Goal: Book appointment/travel/reservation

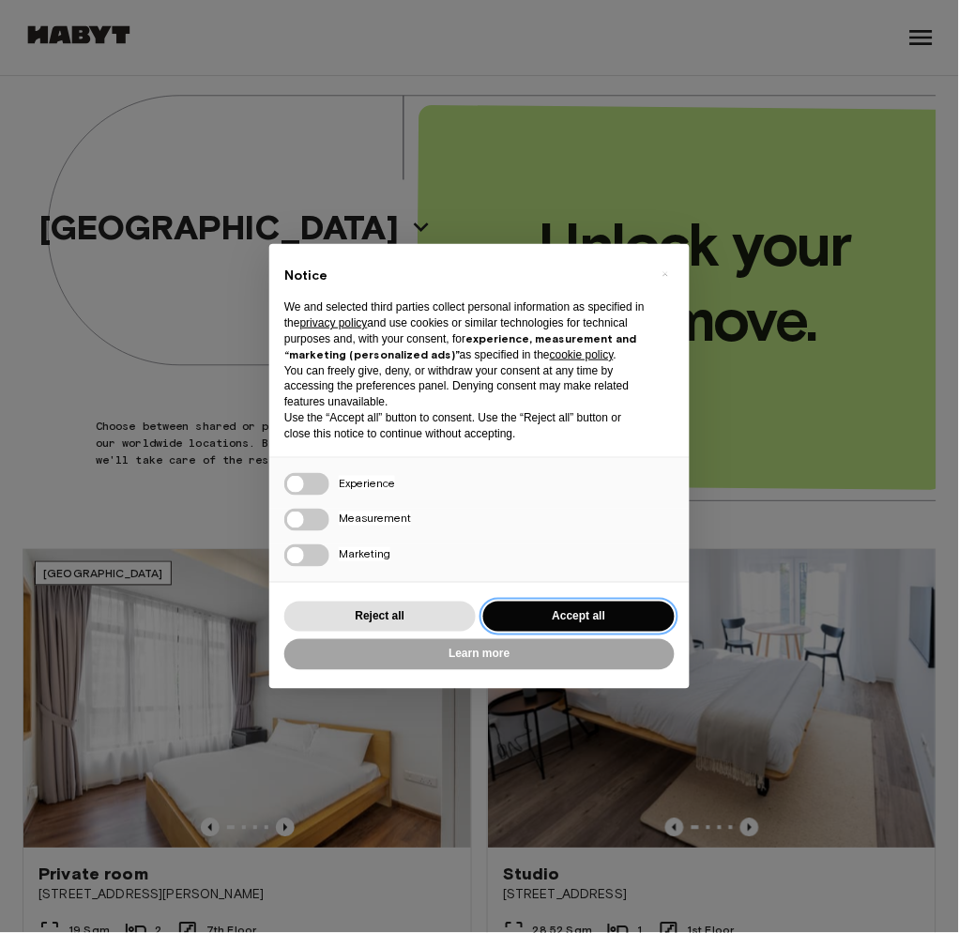
click at [575, 632] on button "Accept all" at bounding box center [578, 616] width 191 height 31
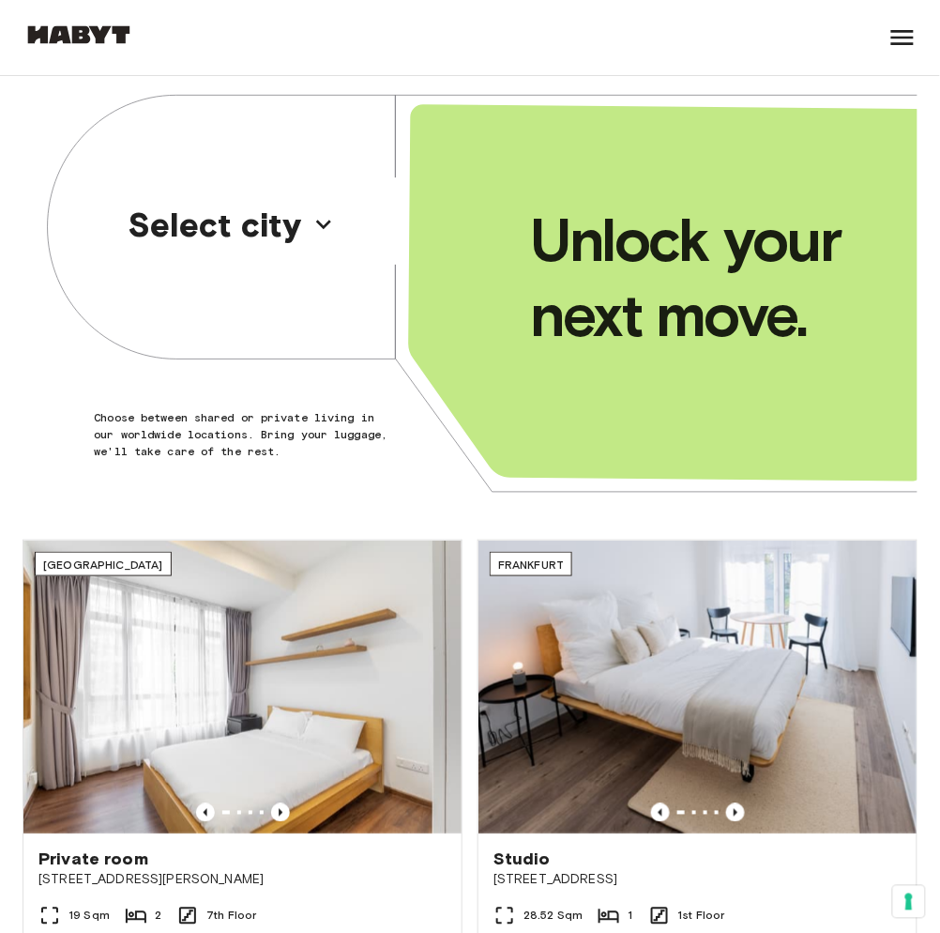
click at [259, 217] on p "Select city" at bounding box center [215, 224] width 175 height 39
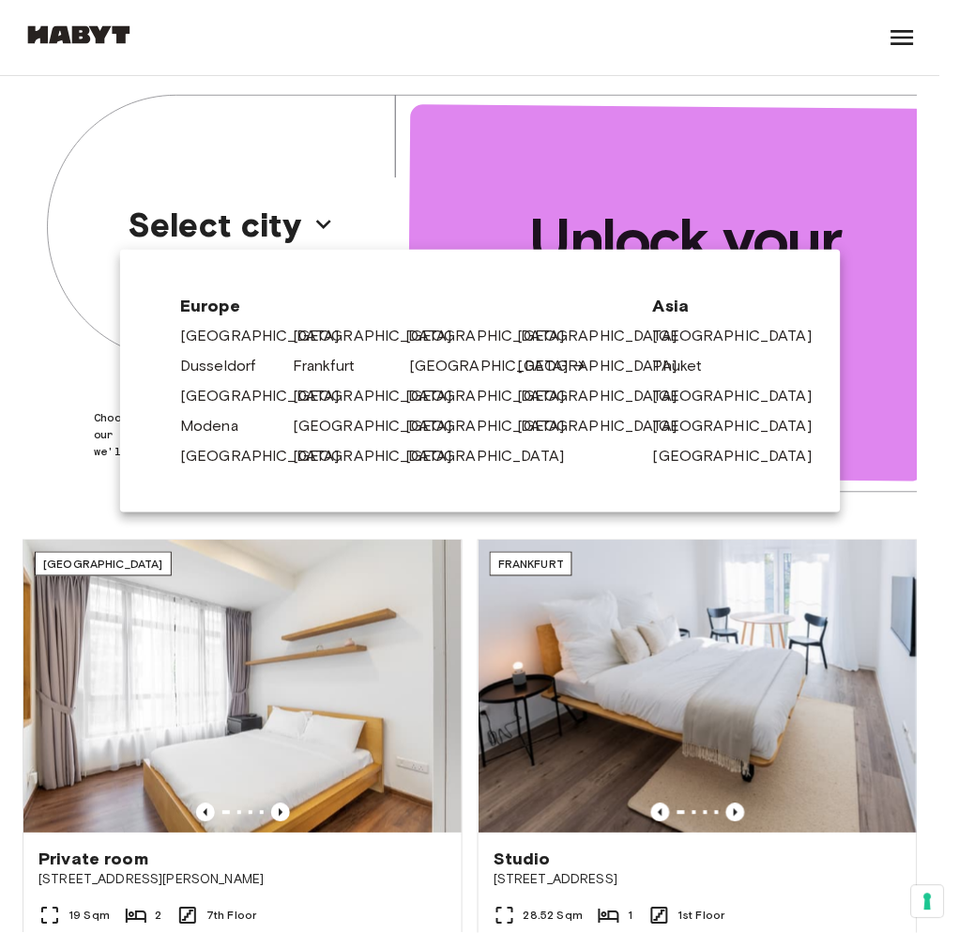
click at [407, 375] on div "[GEOGRAPHIC_DATA]" at bounding box center [454, 362] width 113 height 30
click at [416, 358] on link "[GEOGRAPHIC_DATA]" at bounding box center [498, 366] width 178 height 23
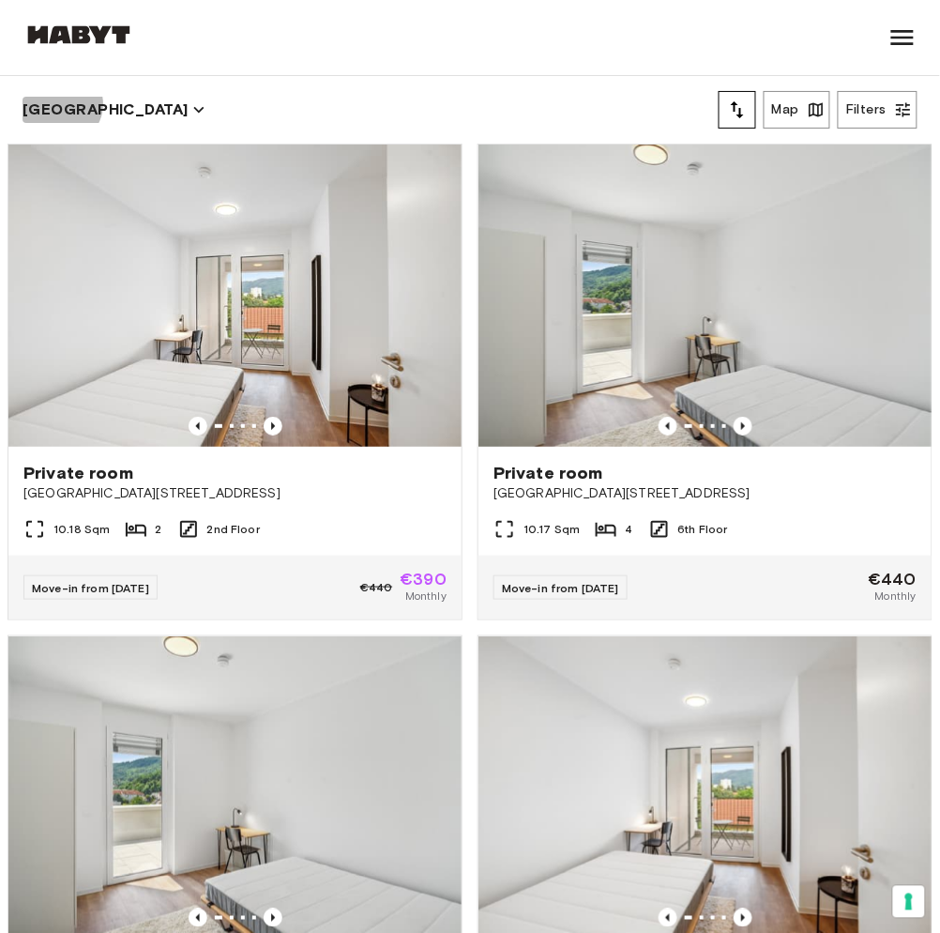
click at [60, 104] on button "[GEOGRAPHIC_DATA]" at bounding box center [114, 110] width 183 height 26
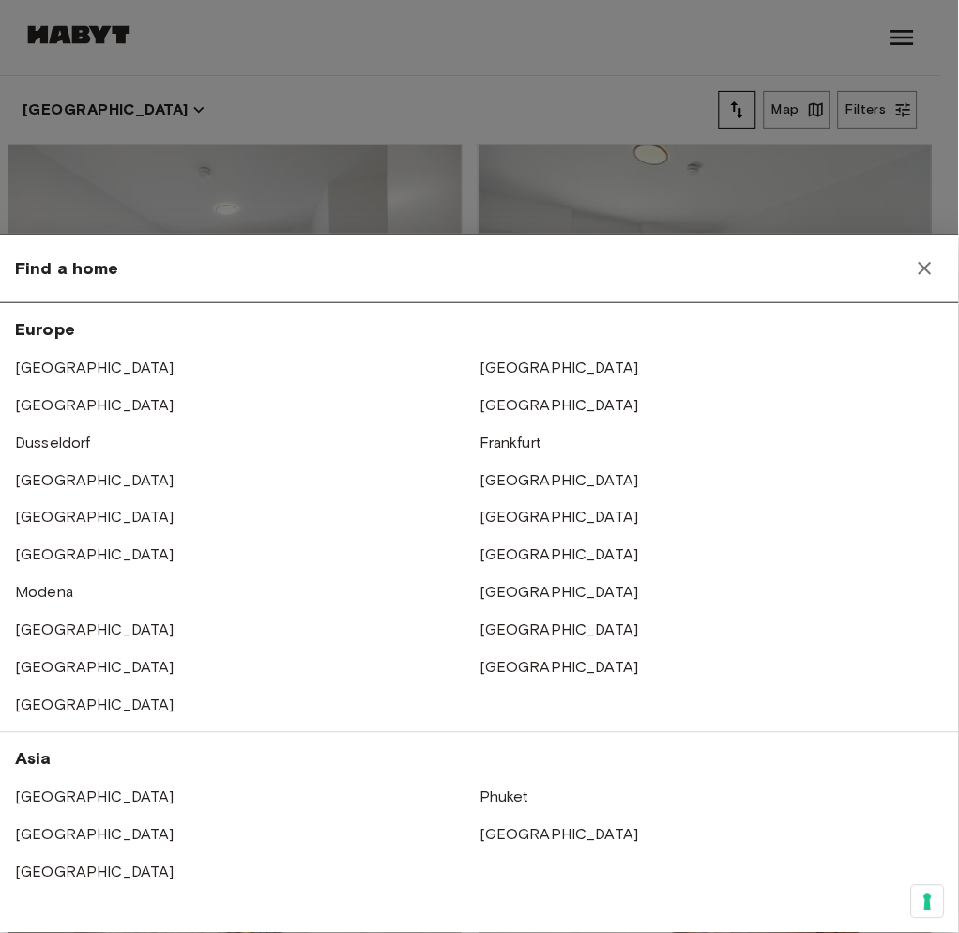
click at [511, 424] on div "[GEOGRAPHIC_DATA] [GEOGRAPHIC_DATA] [GEOGRAPHIC_DATA] [GEOGRAPHIC_DATA] [GEOGRA…" at bounding box center [479, 517] width 959 height 429
click at [503, 440] on link "Frankfurt" at bounding box center [510, 442] width 62 height 18
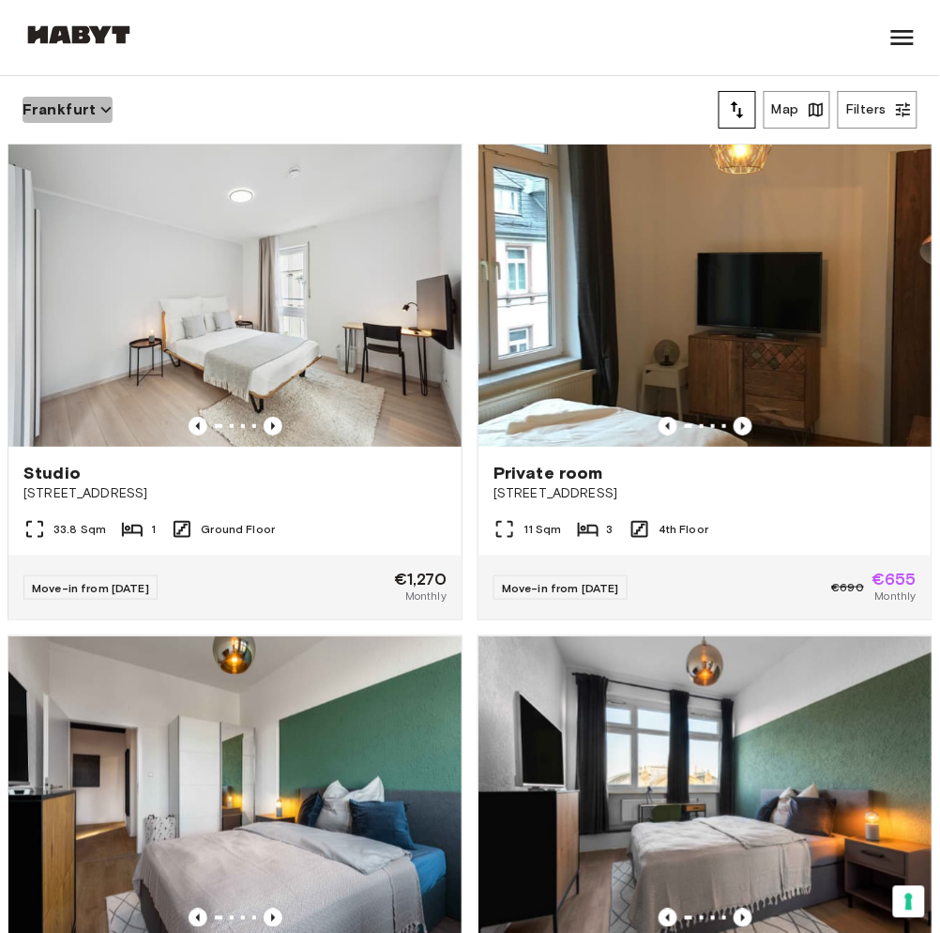
click at [73, 111] on button "Frankfurt" at bounding box center [68, 110] width 90 height 26
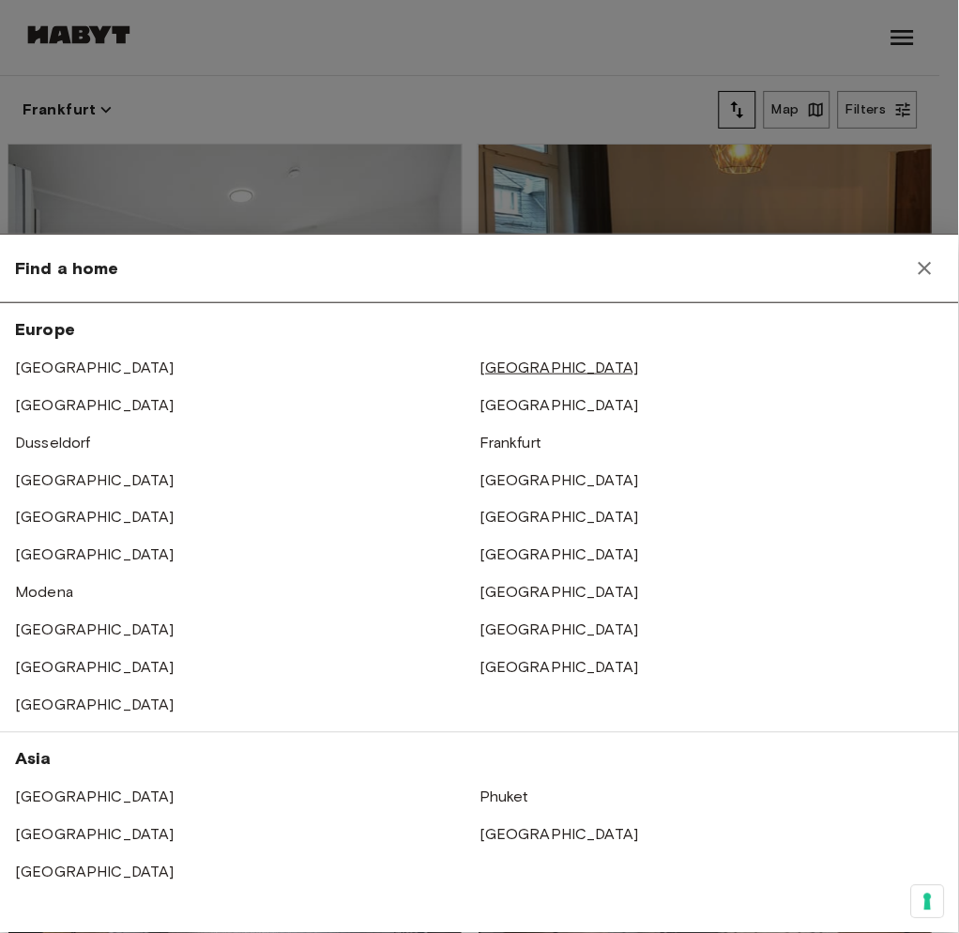
click at [491, 368] on link "[GEOGRAPHIC_DATA]" at bounding box center [559, 367] width 160 height 18
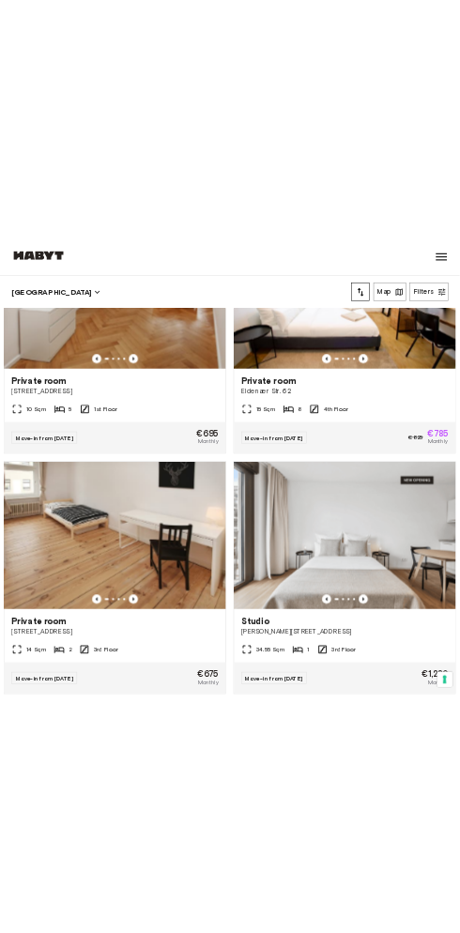
scroll to position [1724, 0]
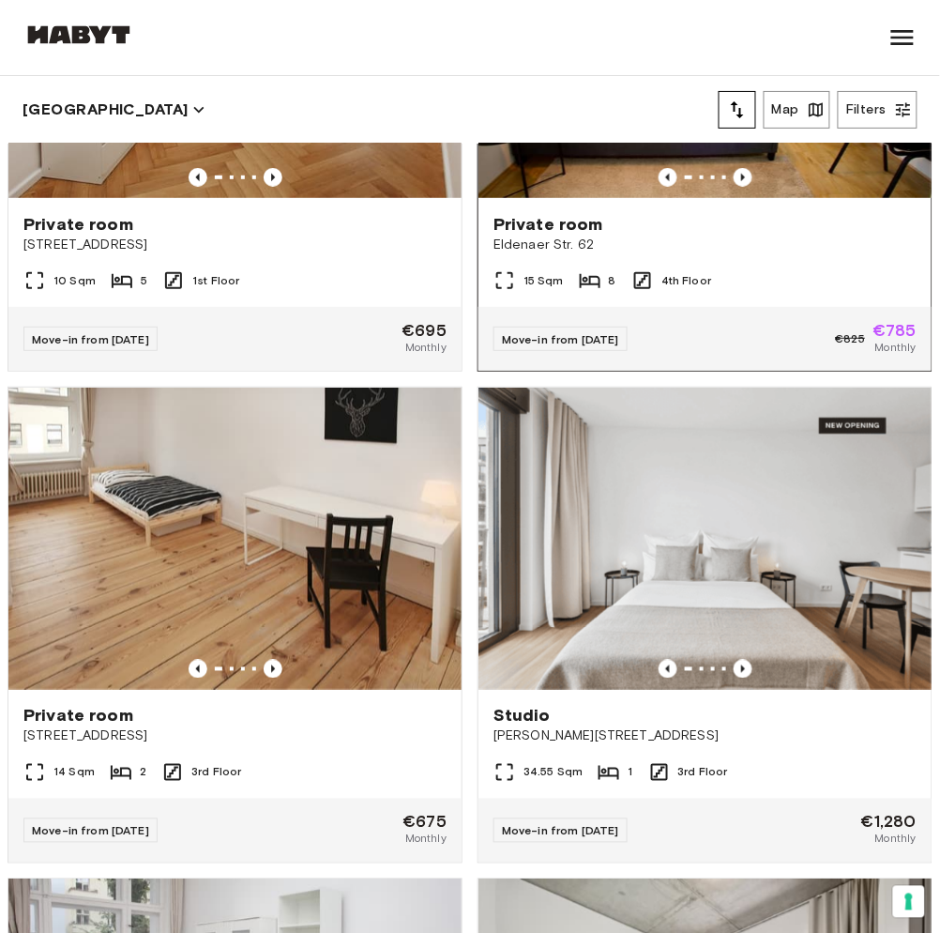
click at [681, 359] on div "Move-in from [DATE] €825 €785 Monthly" at bounding box center [705, 339] width 453 height 64
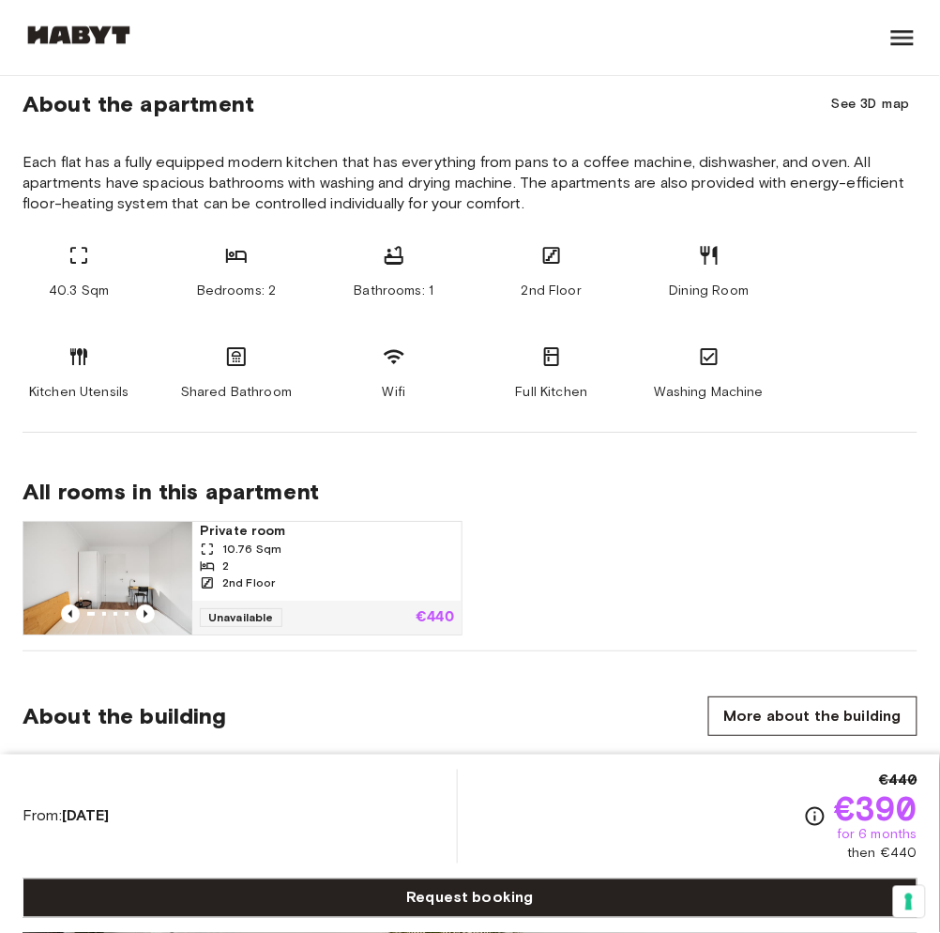
scroll to position [988, 0]
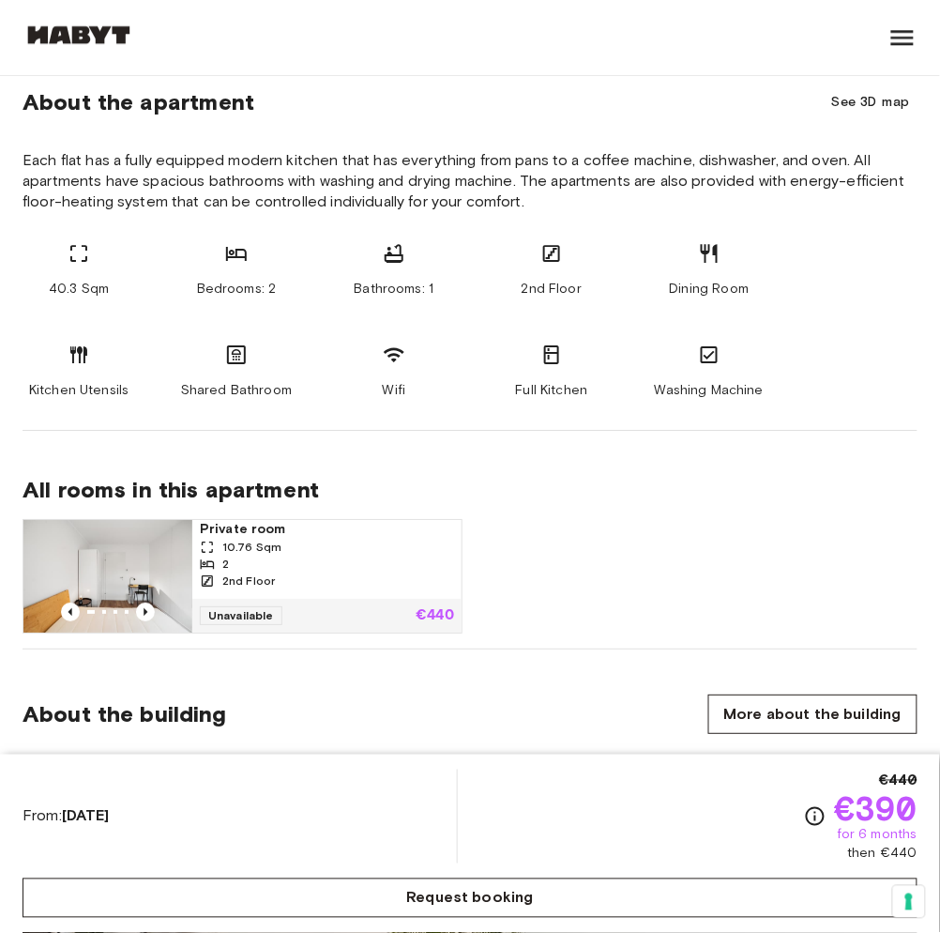
click at [554, 887] on link "Request booking" at bounding box center [470, 897] width 895 height 39
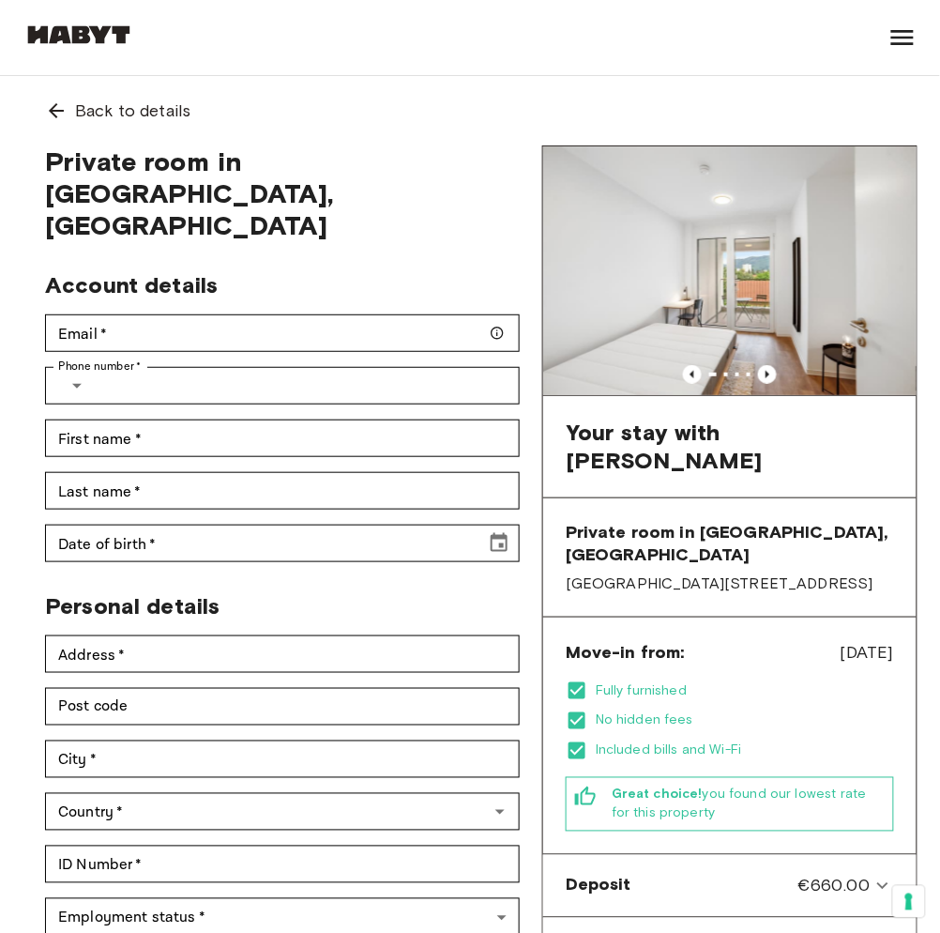
click at [409, 66] on div "Find a Home Europe Amsterdam Berlin Brussels Cologne Dusseldorf Frankfurt Graz …" at bounding box center [470, 37] width 895 height 75
click at [349, 119] on div "Back to details" at bounding box center [470, 110] width 895 height 69
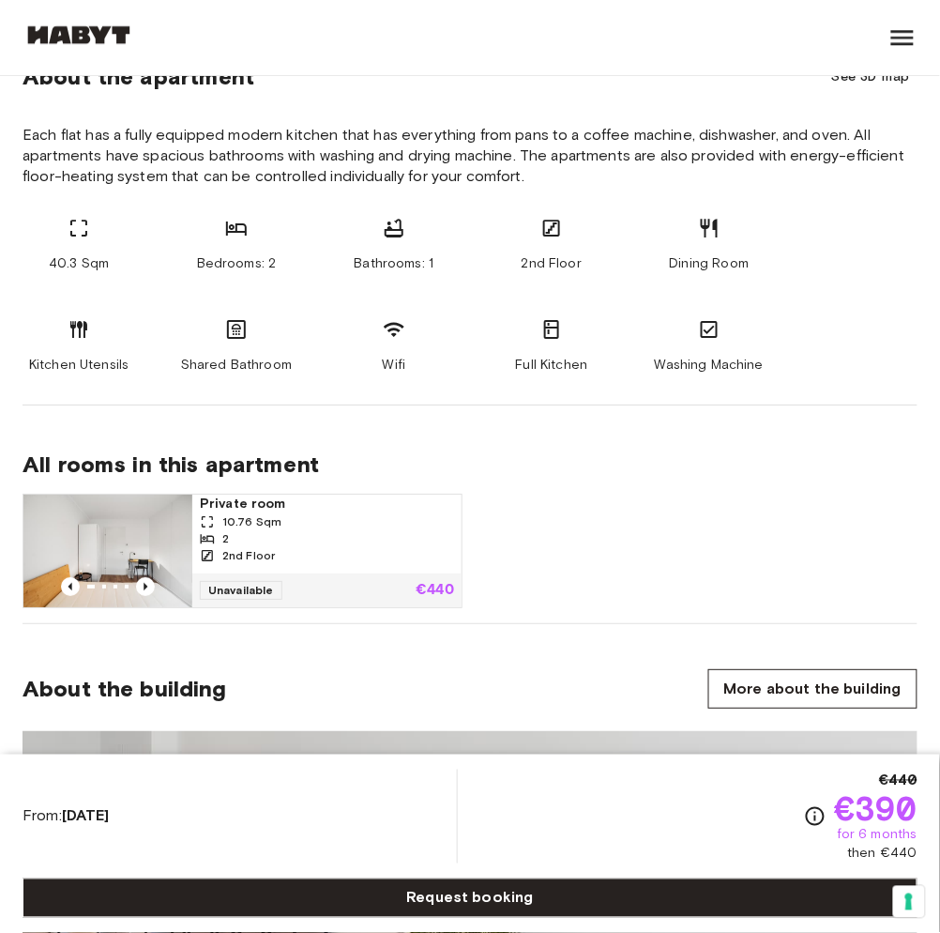
scroll to position [1011, 0]
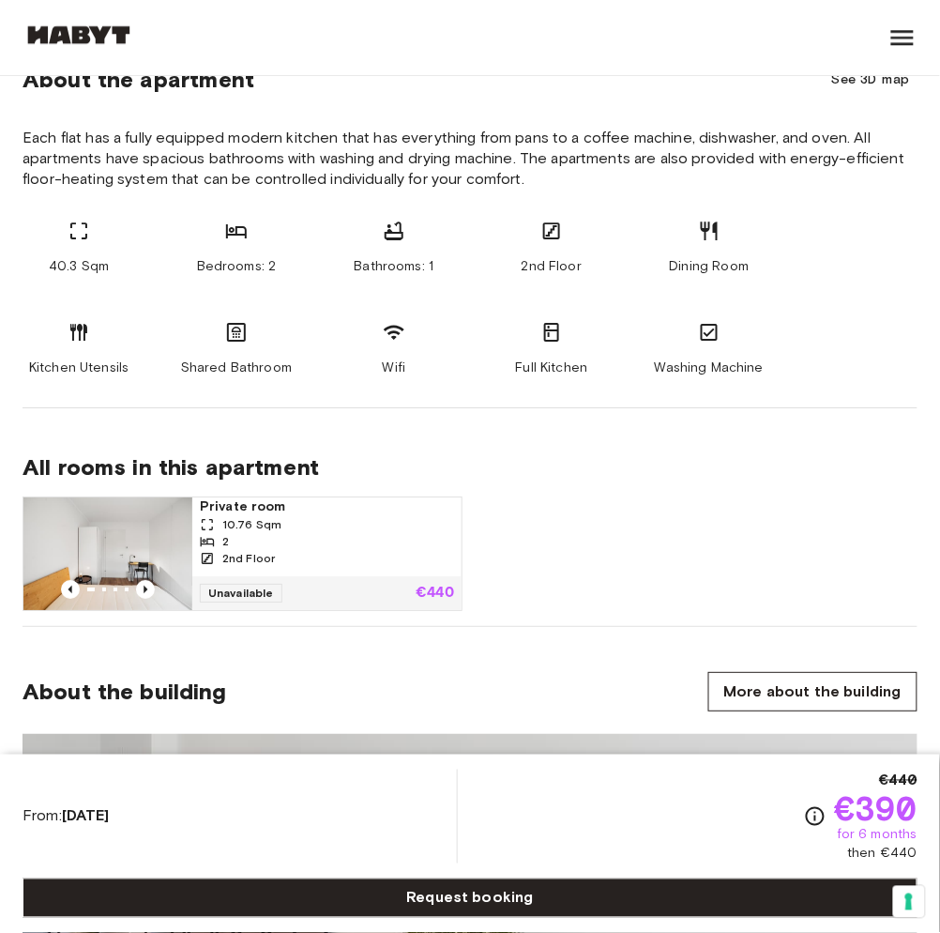
click at [692, 472] on span "All rooms in this apartment" at bounding box center [470, 467] width 895 height 28
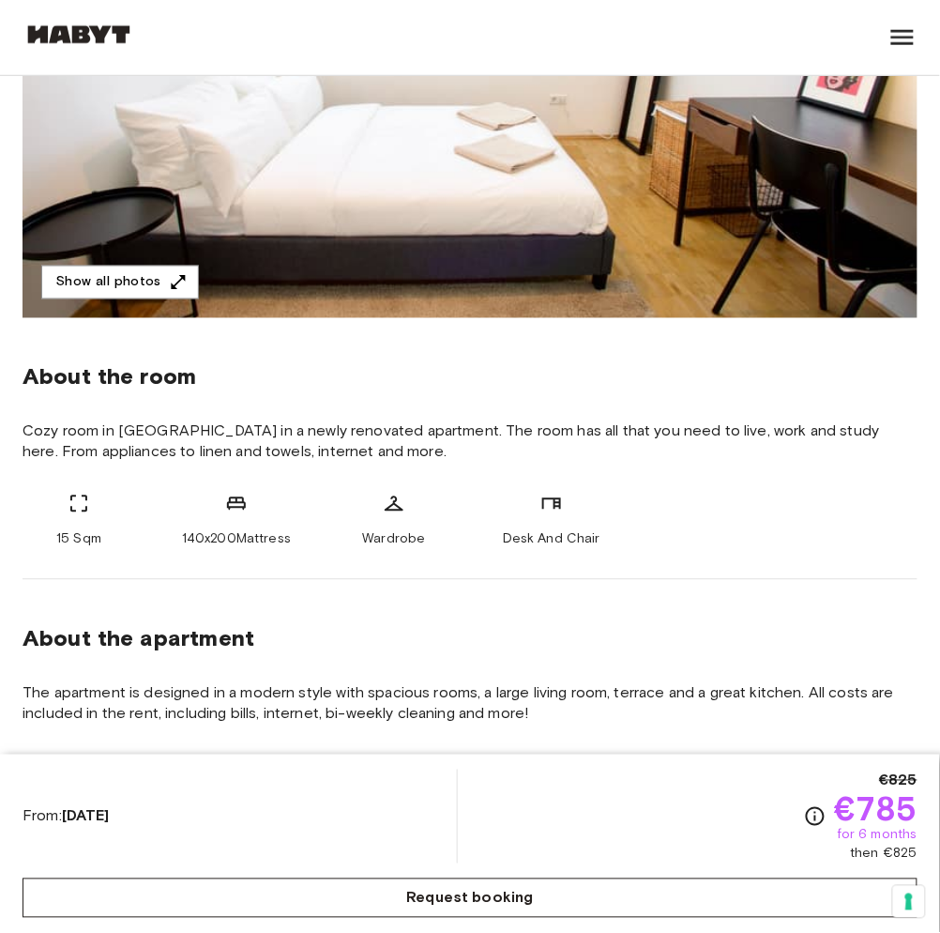
scroll to position [486, 0]
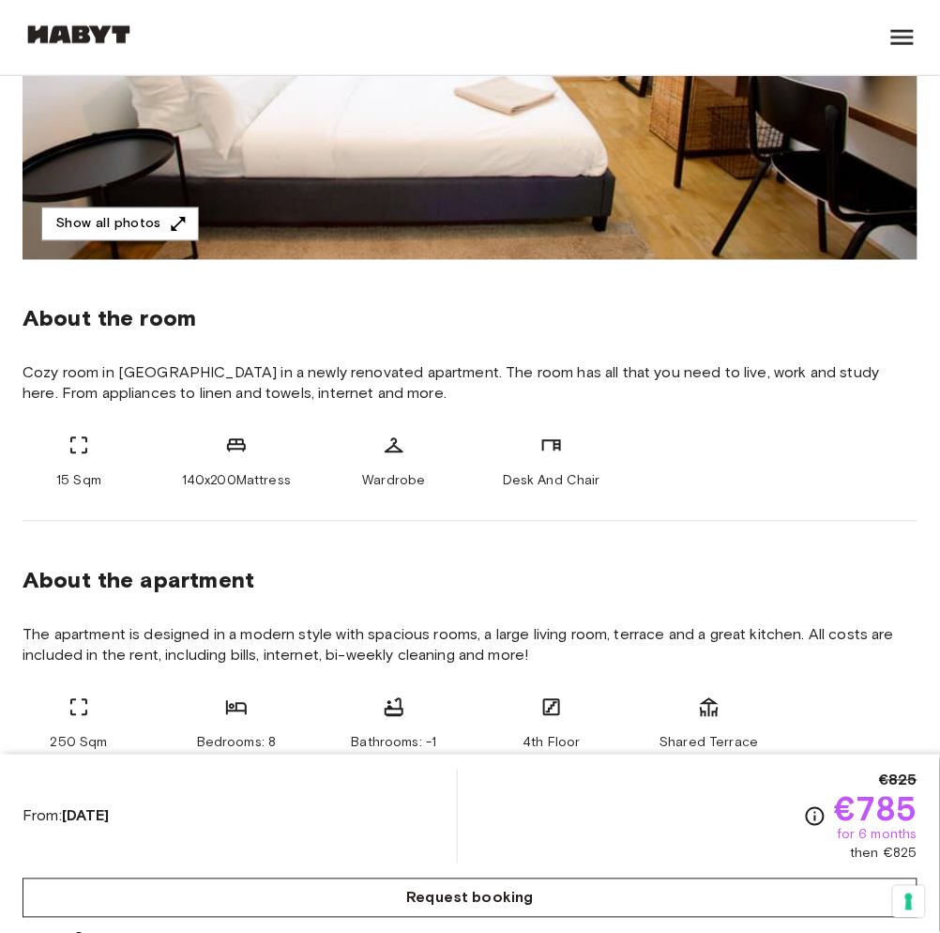
click at [530, 893] on link "Request booking" at bounding box center [470, 897] width 895 height 39
